Goal: Transaction & Acquisition: Purchase product/service

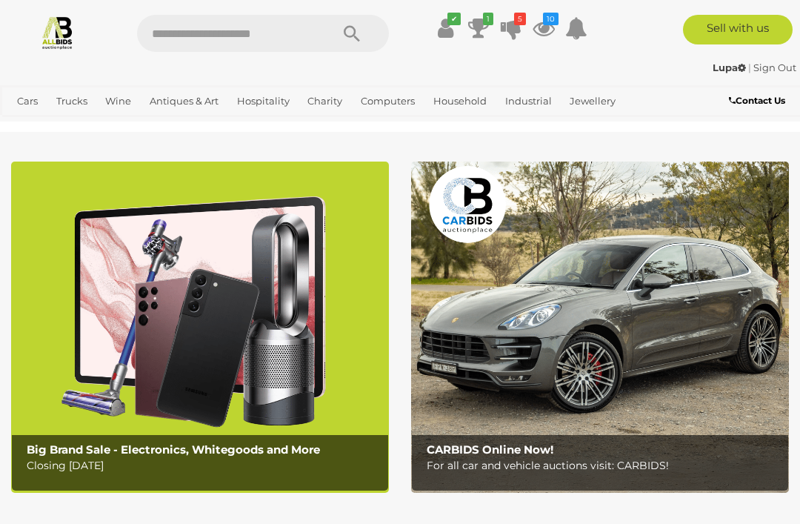
click at [545, 24] on icon "10" at bounding box center [551, 19] width 16 height 13
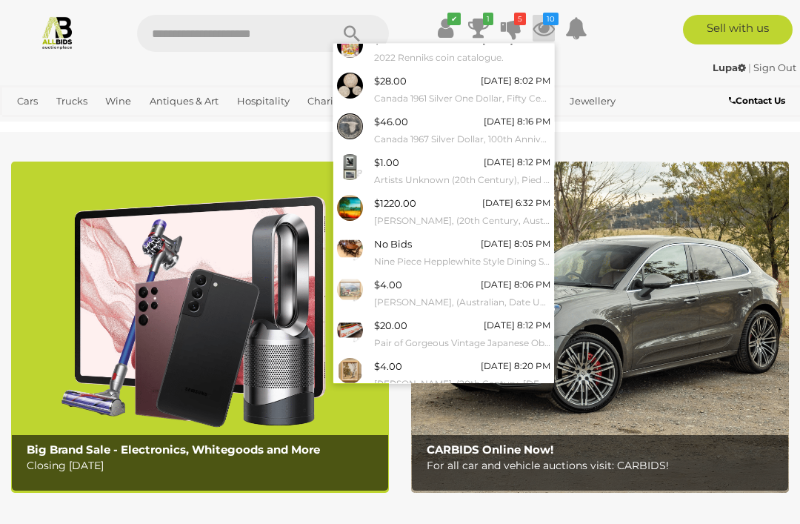
scroll to position [94, 0]
click at [451, 402] on link "View All" at bounding box center [443, 409] width 221 height 26
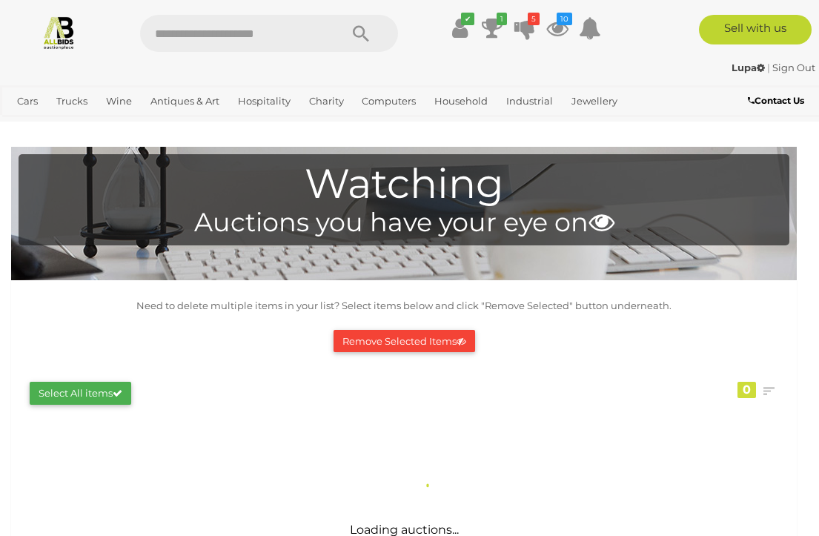
scroll to position [2, 0]
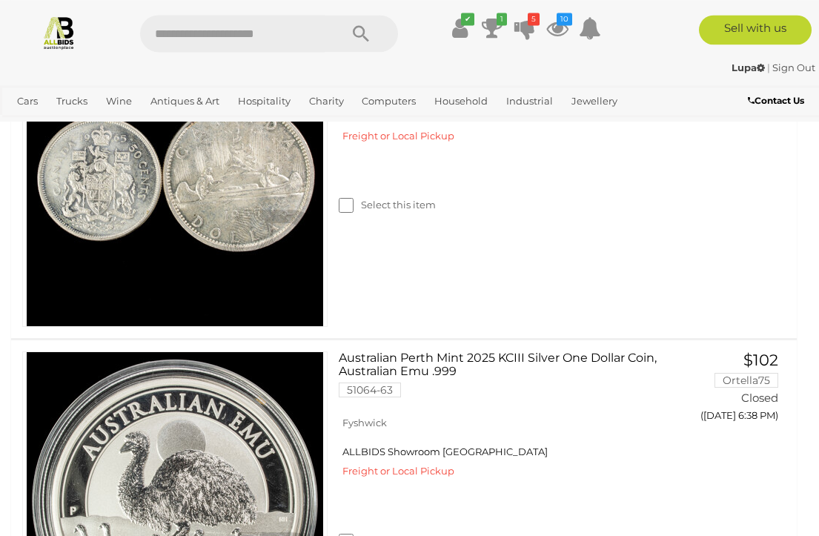
scroll to position [3862, 0]
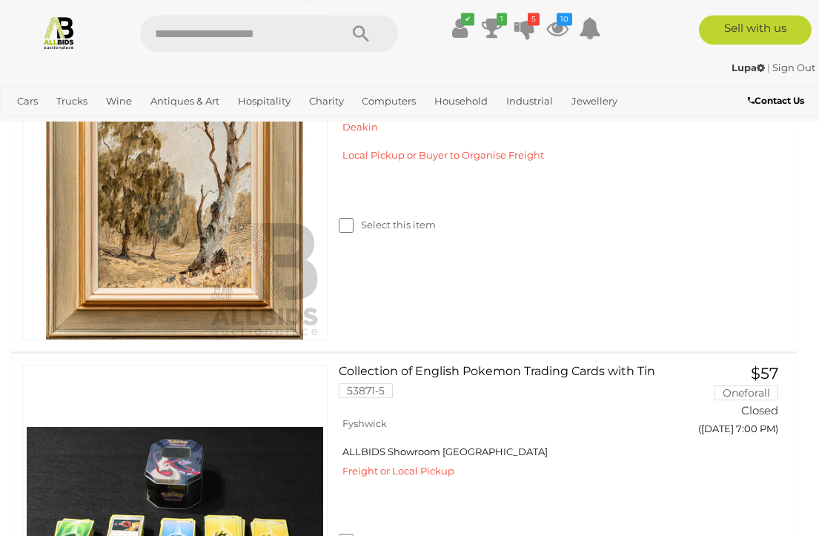
click at [496, 25] on icon at bounding box center [492, 28] width 21 height 27
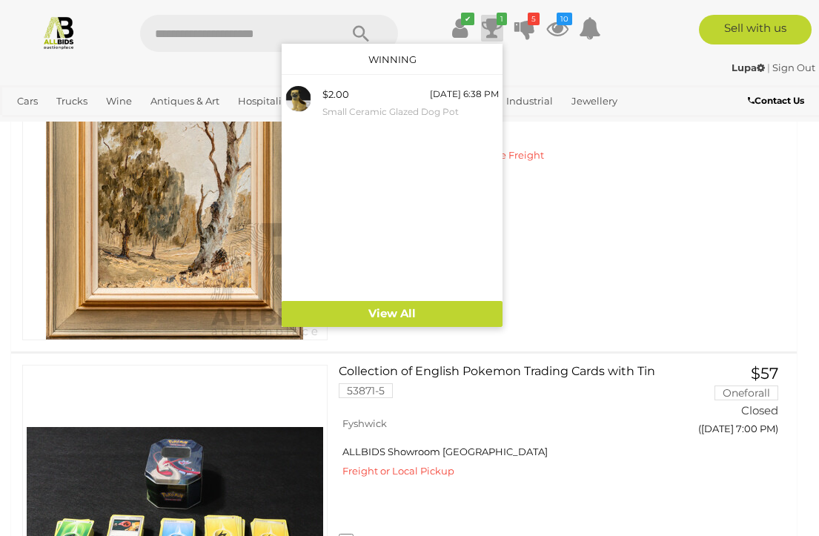
click at [355, 104] on small "Small Ceramic Glazed Dog Pot" at bounding box center [410, 112] width 176 height 16
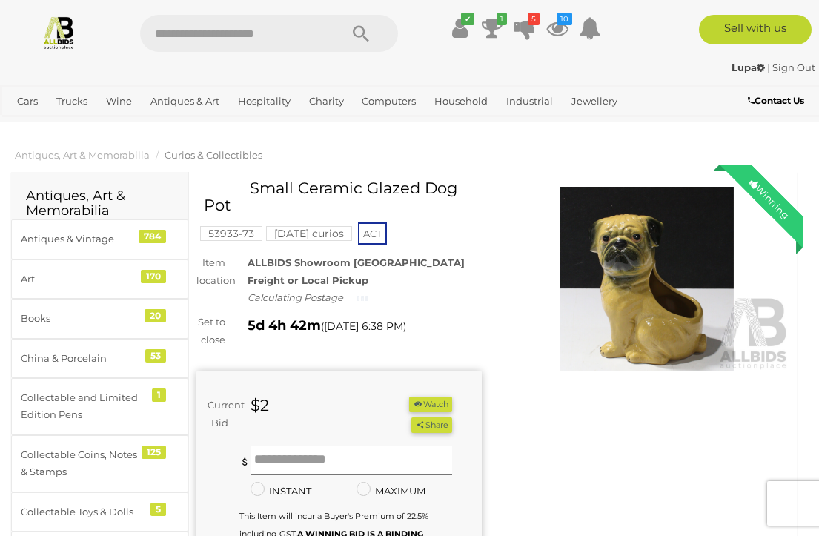
scroll to position [2, 0]
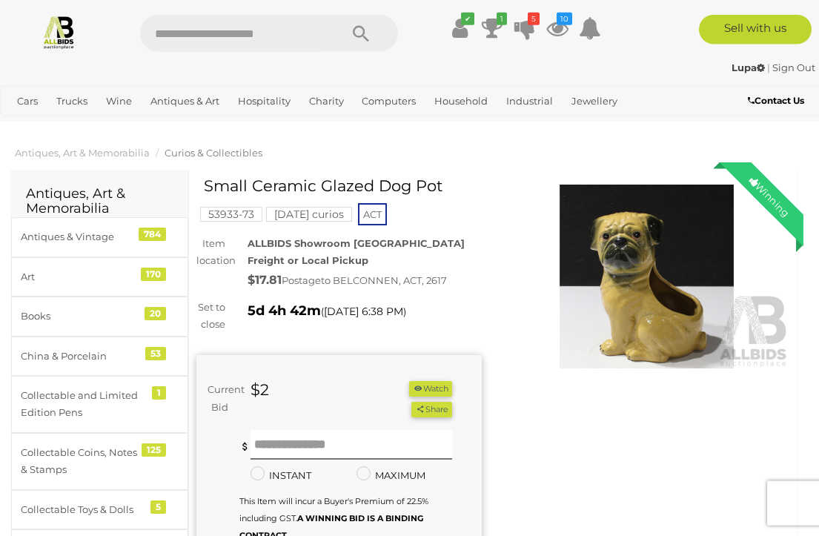
click at [529, 27] on icon at bounding box center [524, 28] width 21 height 27
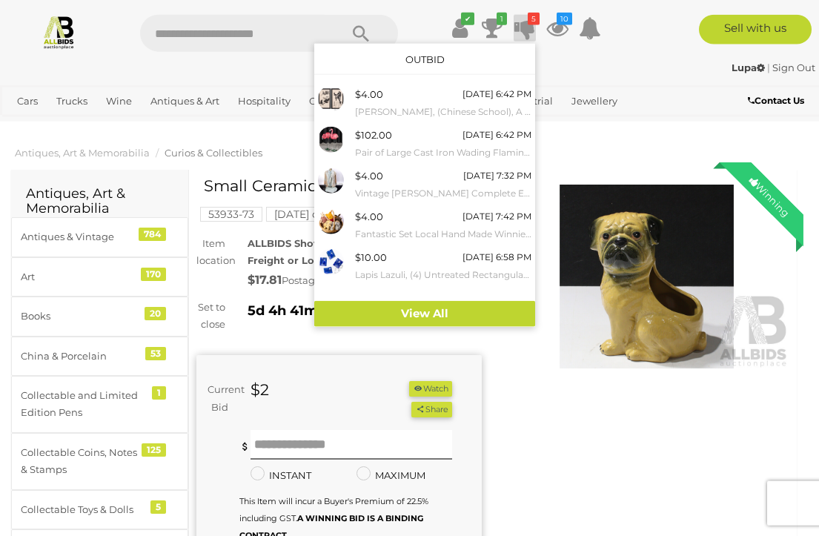
click at [453, 312] on link "View All" at bounding box center [424, 314] width 221 height 26
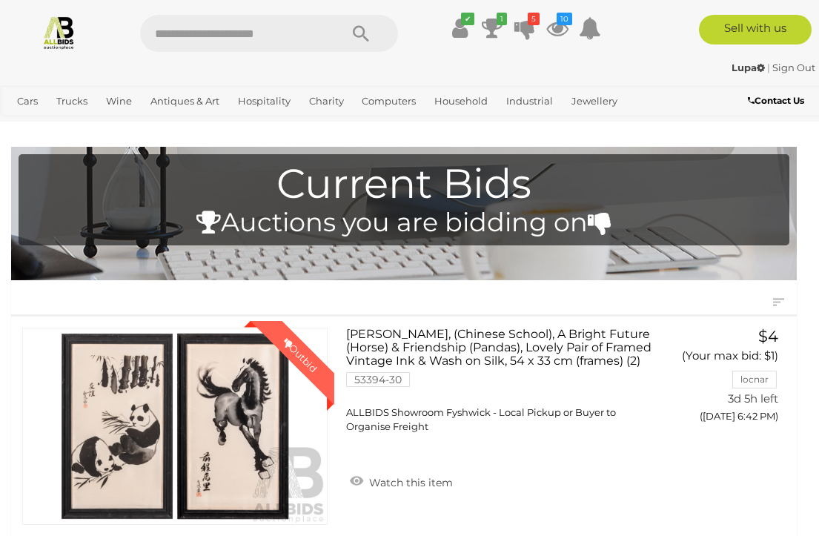
click at [0, 0] on span "Auctions" at bounding box center [0, 0] width 0 height 0
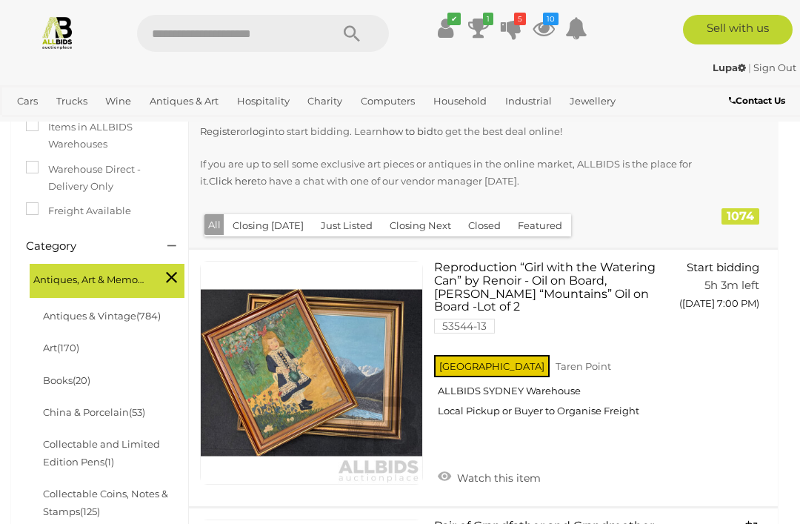
scroll to position [320, 0]
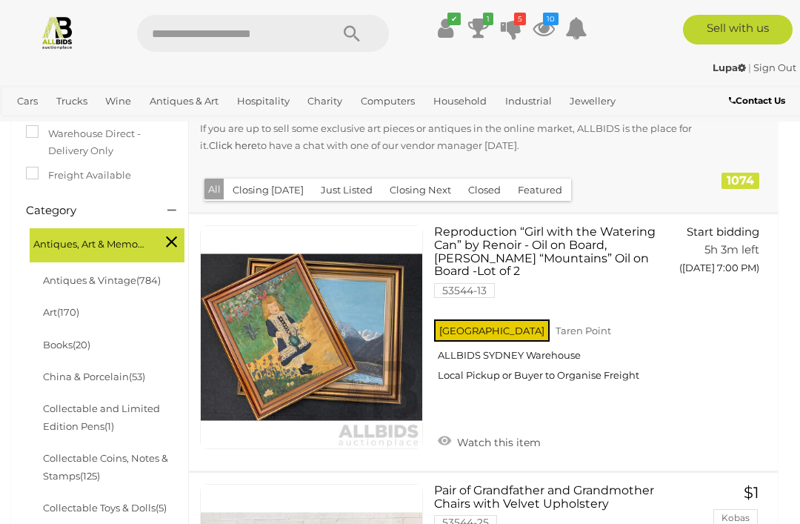
click at [91, 296] on li "Art (170)" at bounding box center [113, 312] width 144 height 32
click at [65, 306] on span "(170)" at bounding box center [68, 312] width 22 height 12
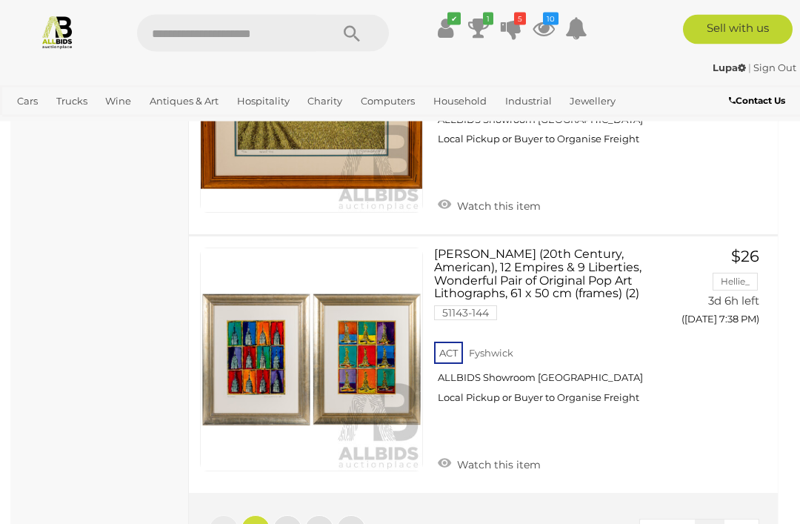
scroll to position [12792, 0]
click at [290, 523] on span "2" at bounding box center [288, 529] width 6 height 13
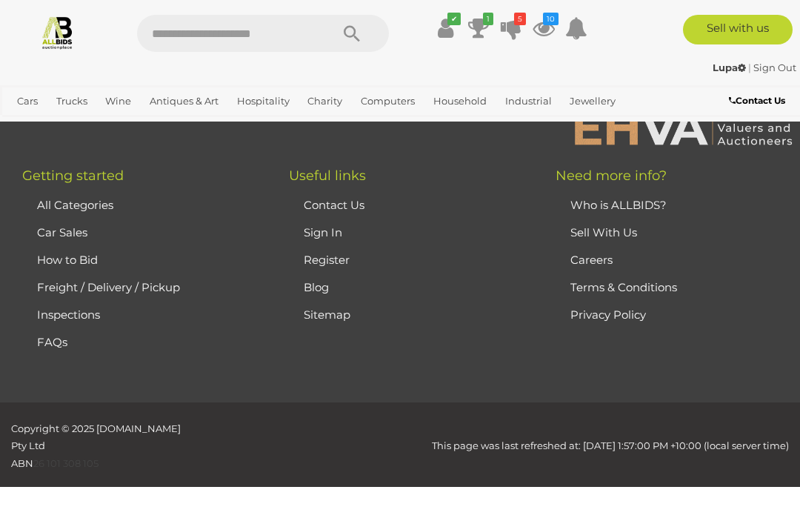
scroll to position [199, 0]
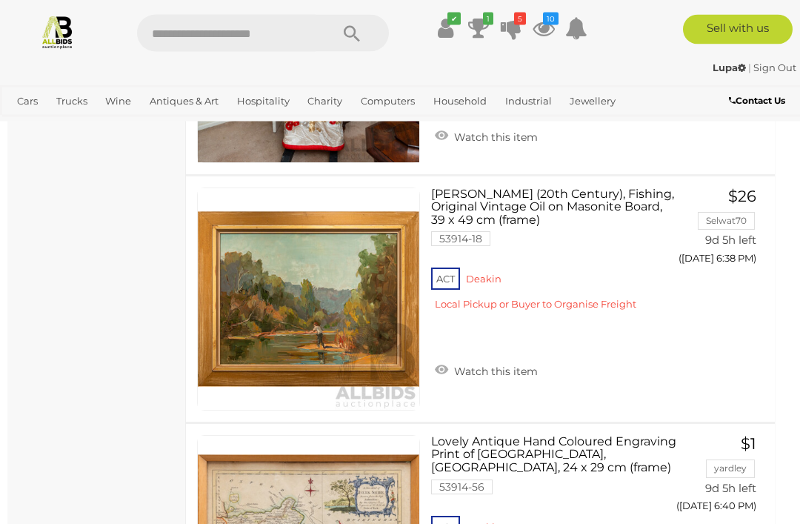
scroll to position [8440, 3]
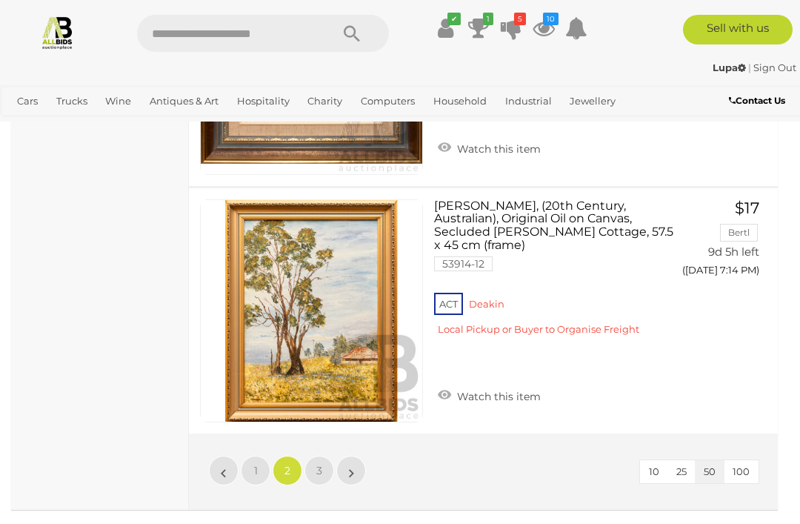
click at [326, 456] on link "3" at bounding box center [320, 471] width 30 height 30
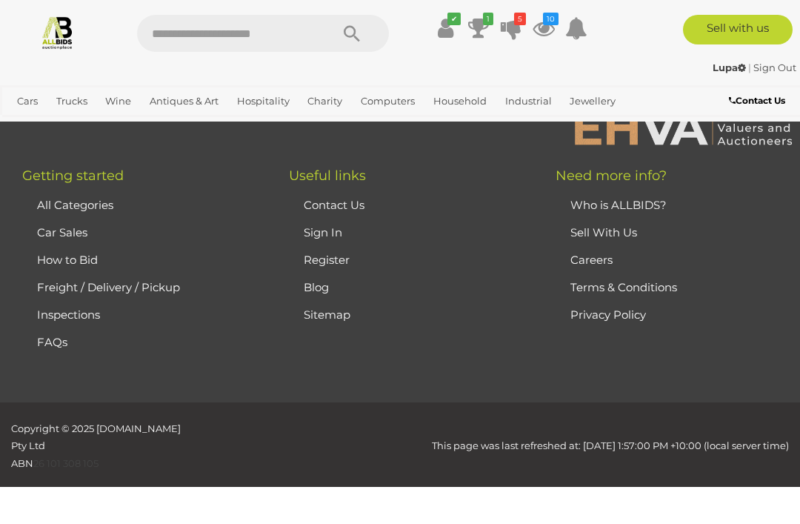
scroll to position [199, 0]
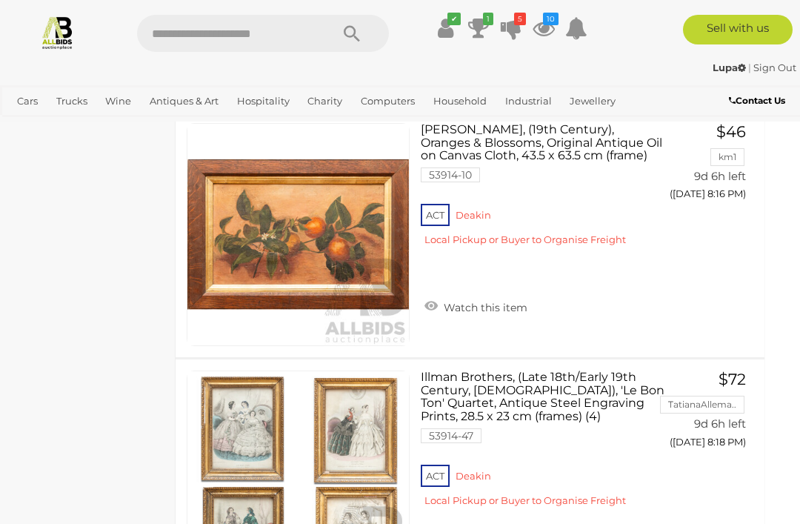
scroll to position [7509, 13]
